Goal: Use online tool/utility: Utilize a website feature to perform a specific function

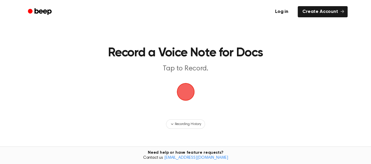
click at [184, 90] on span "button" at bounding box center [185, 92] width 28 height 28
click at [184, 92] on span "button" at bounding box center [185, 91] width 16 height 16
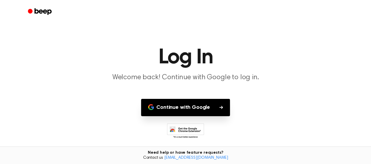
click at [204, 110] on button "Continue with Google" at bounding box center [185, 107] width 89 height 17
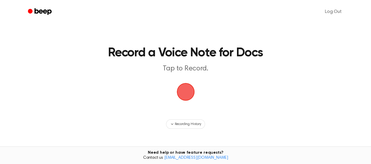
click at [190, 93] on span "button" at bounding box center [185, 91] width 16 height 16
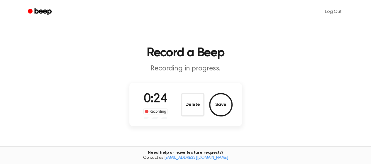
click at [222, 109] on button "Save" at bounding box center [220, 104] width 23 height 23
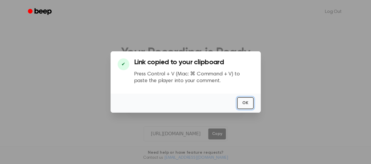
click at [249, 103] on button "OK" at bounding box center [245, 103] width 17 height 12
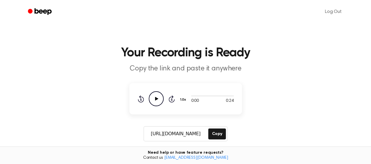
click at [154, 100] on icon "Play Audio" at bounding box center [156, 98] width 15 height 15
click at [154, 98] on icon "Pause Audio" at bounding box center [156, 98] width 15 height 15
click at [154, 98] on icon "Play Audio" at bounding box center [156, 98] width 15 height 15
click at [214, 135] on button "Copy" at bounding box center [216, 133] width 17 height 11
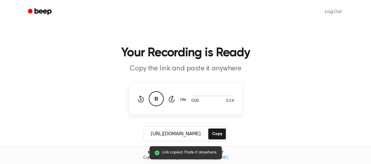
click at [156, 100] on icon at bounding box center [156, 99] width 3 height 4
click at [156, 100] on icon "Play Audio" at bounding box center [156, 98] width 15 height 15
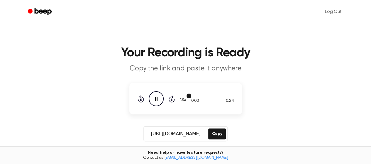
click at [199, 96] on div at bounding box center [212, 95] width 42 height 1
click at [194, 95] on div at bounding box center [212, 95] width 42 height 1
drag, startPoint x: 204, startPoint y: 137, endPoint x: 99, endPoint y: 142, distance: 105.6
click at [99, 142] on main "Your Recording is Ready Copy the link and paste it anywhere 0:00 0:24 1.0x Rewi…" at bounding box center [185, 140] width 371 height 280
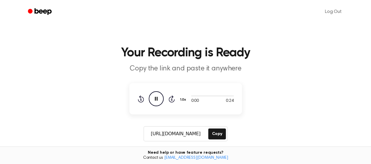
click at [213, 133] on button "Copy" at bounding box center [216, 133] width 17 height 11
